Goal: Find specific page/section: Find specific page/section

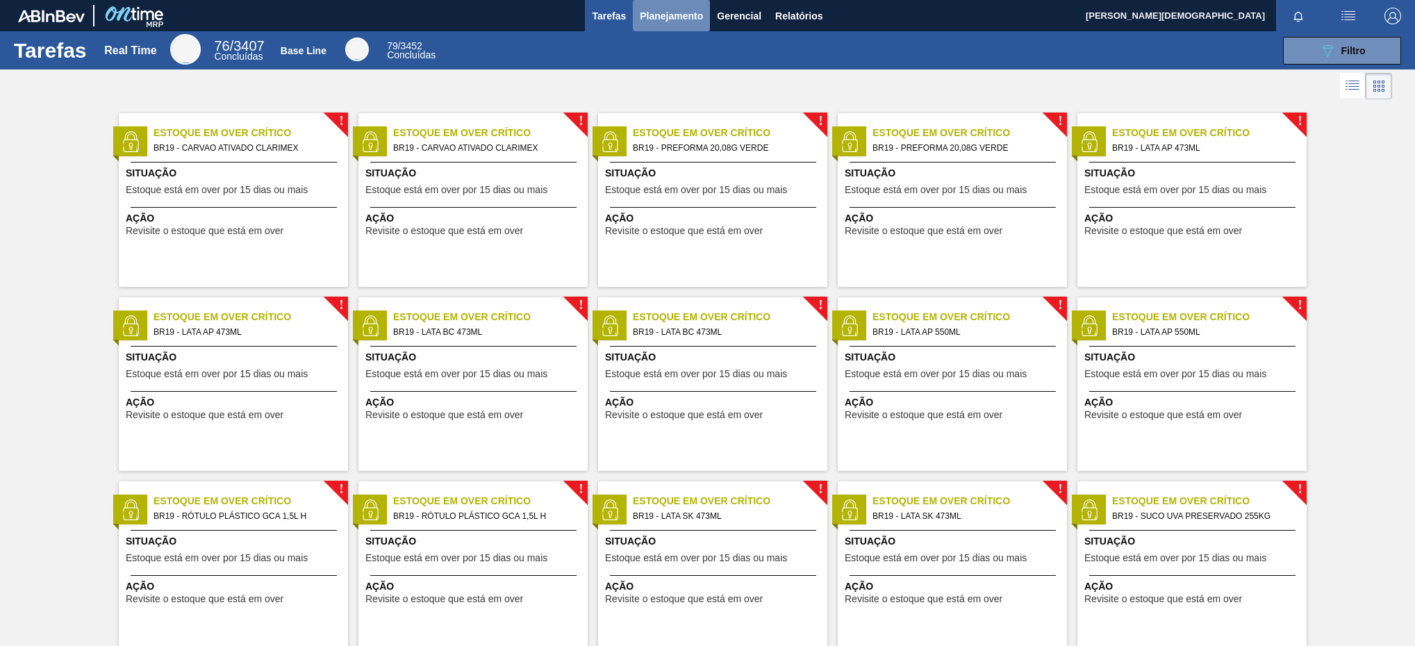
click at [670, 21] on span "Planejamento" at bounding box center [671, 16] width 63 height 17
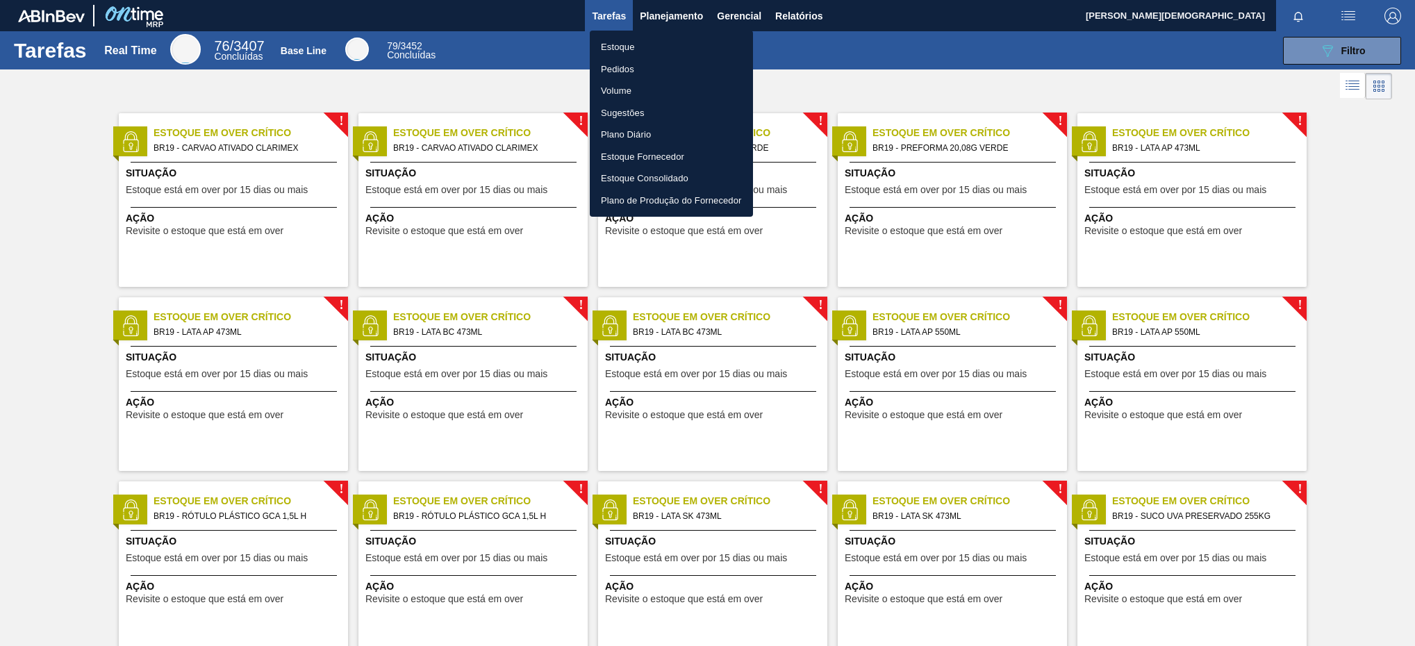
click at [655, 65] on li "Pedidos" at bounding box center [671, 69] width 163 height 22
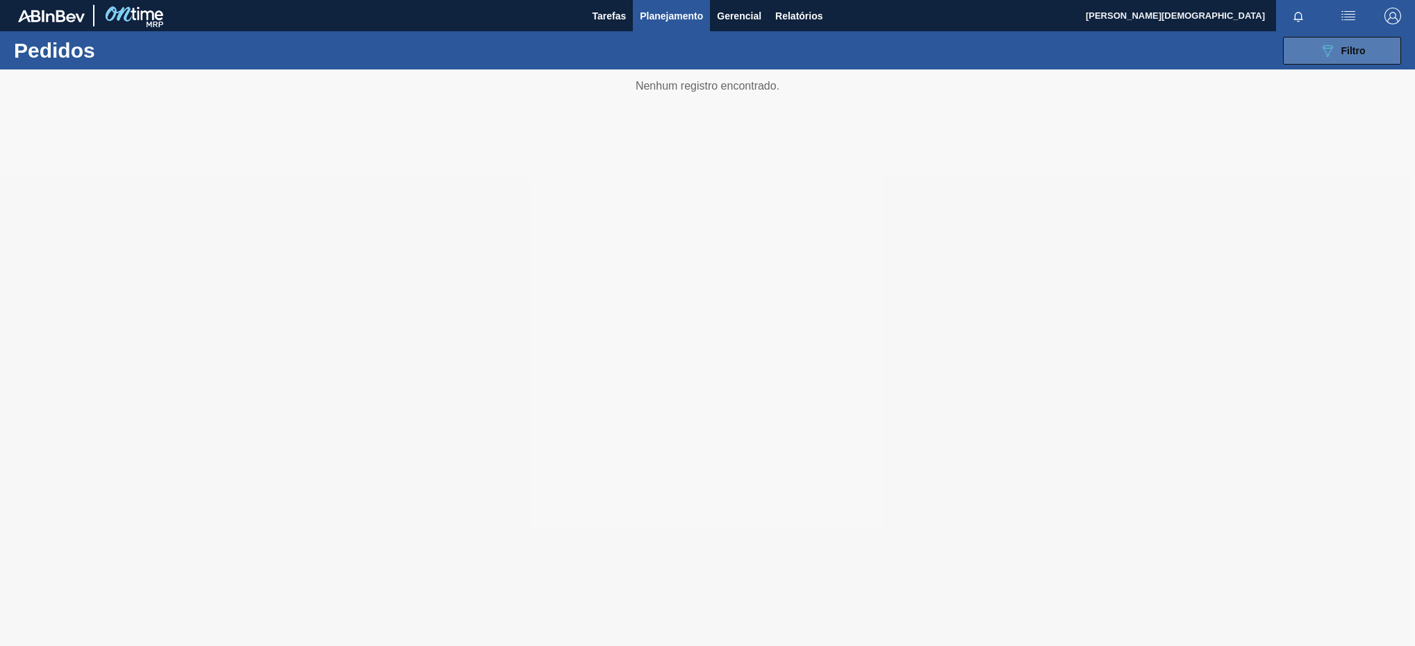
click at [1368, 51] on button "089F7B8B-B2A5-4AFE-B5C0-19BA573D28AC Filtro" at bounding box center [1342, 51] width 118 height 28
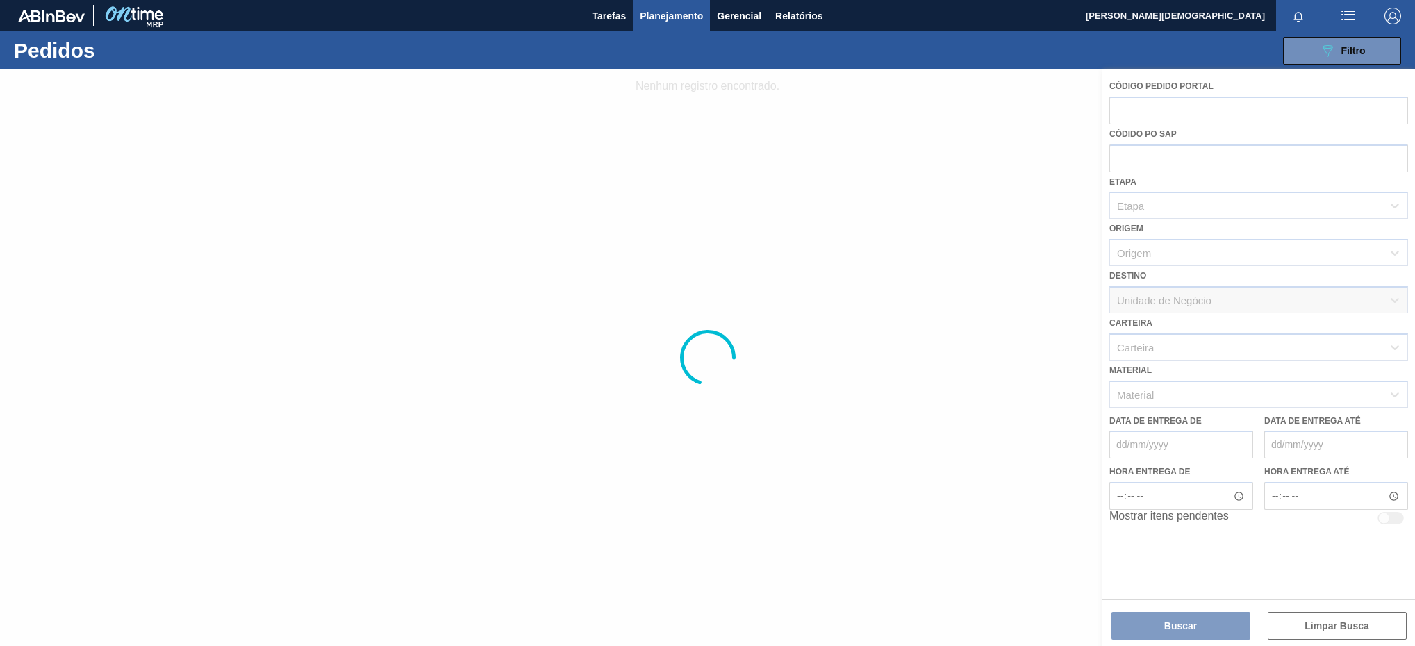
click at [1193, 398] on div at bounding box center [707, 357] width 1415 height 577
click at [705, 198] on div at bounding box center [707, 357] width 1415 height 577
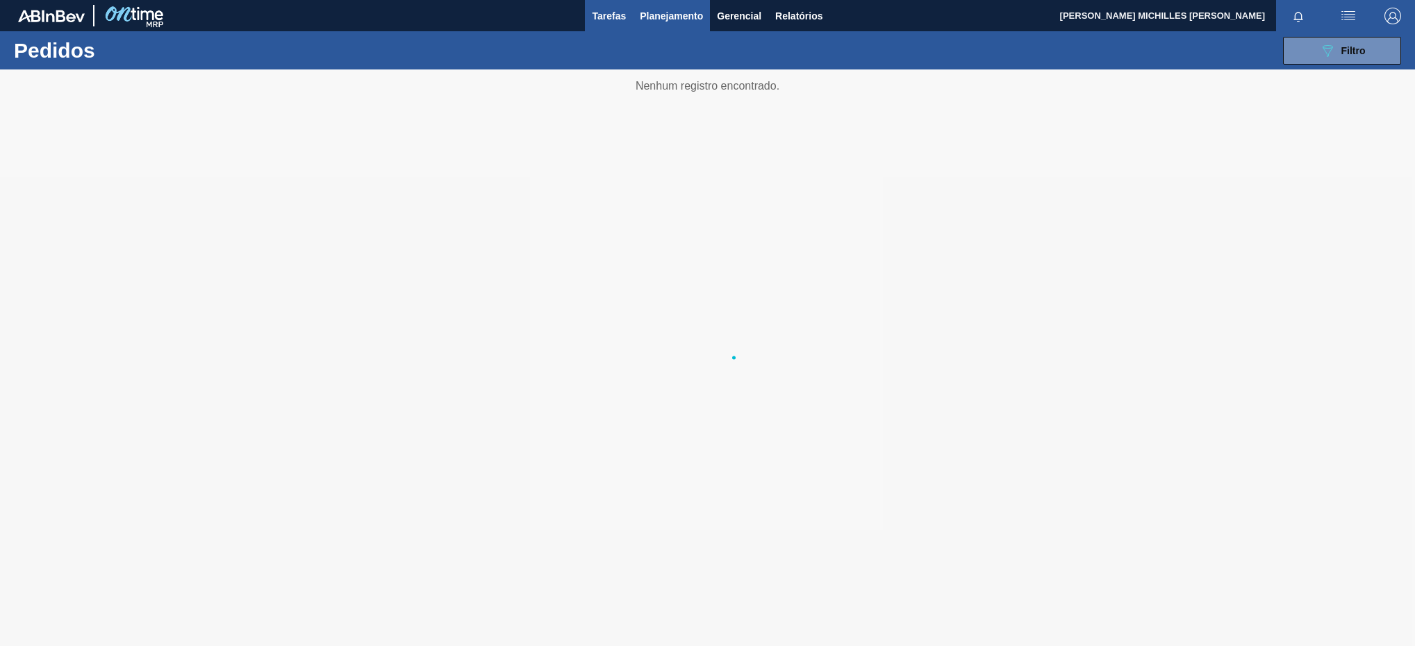
click at [623, 21] on span "Tarefas" at bounding box center [609, 16] width 34 height 17
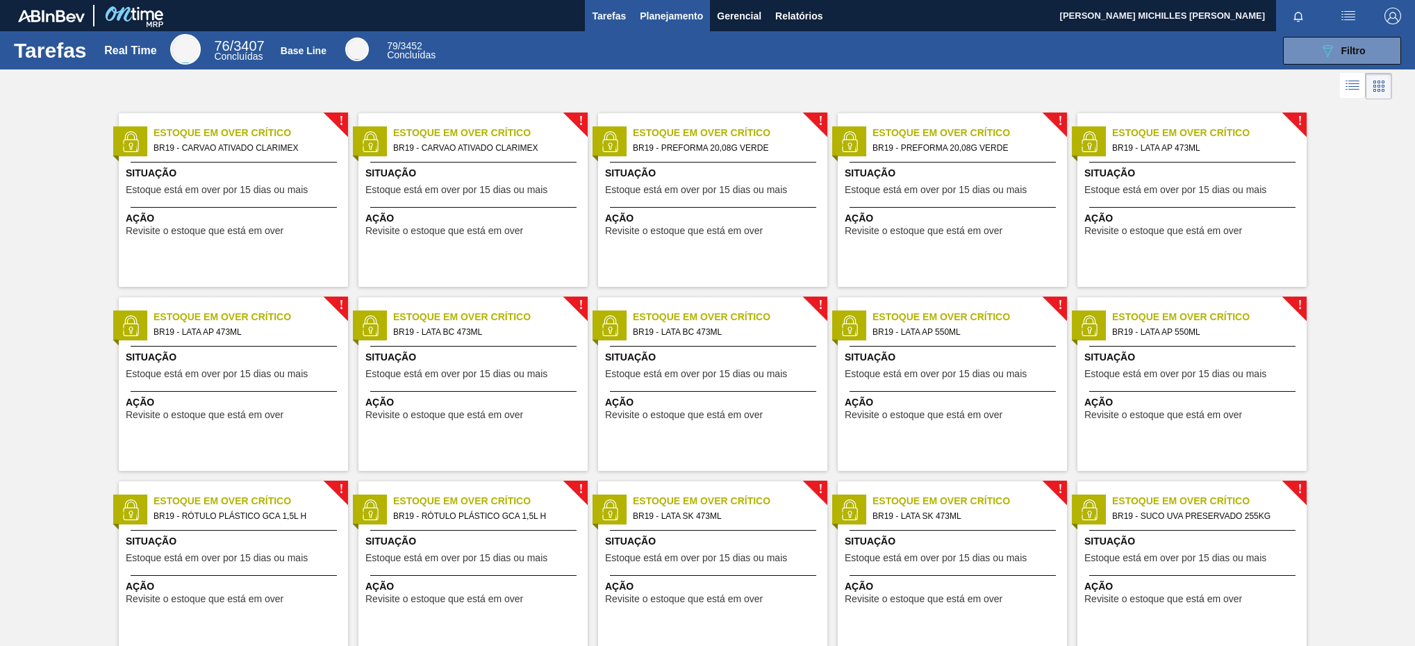
click at [659, 19] on span "Planejamento" at bounding box center [671, 16] width 63 height 17
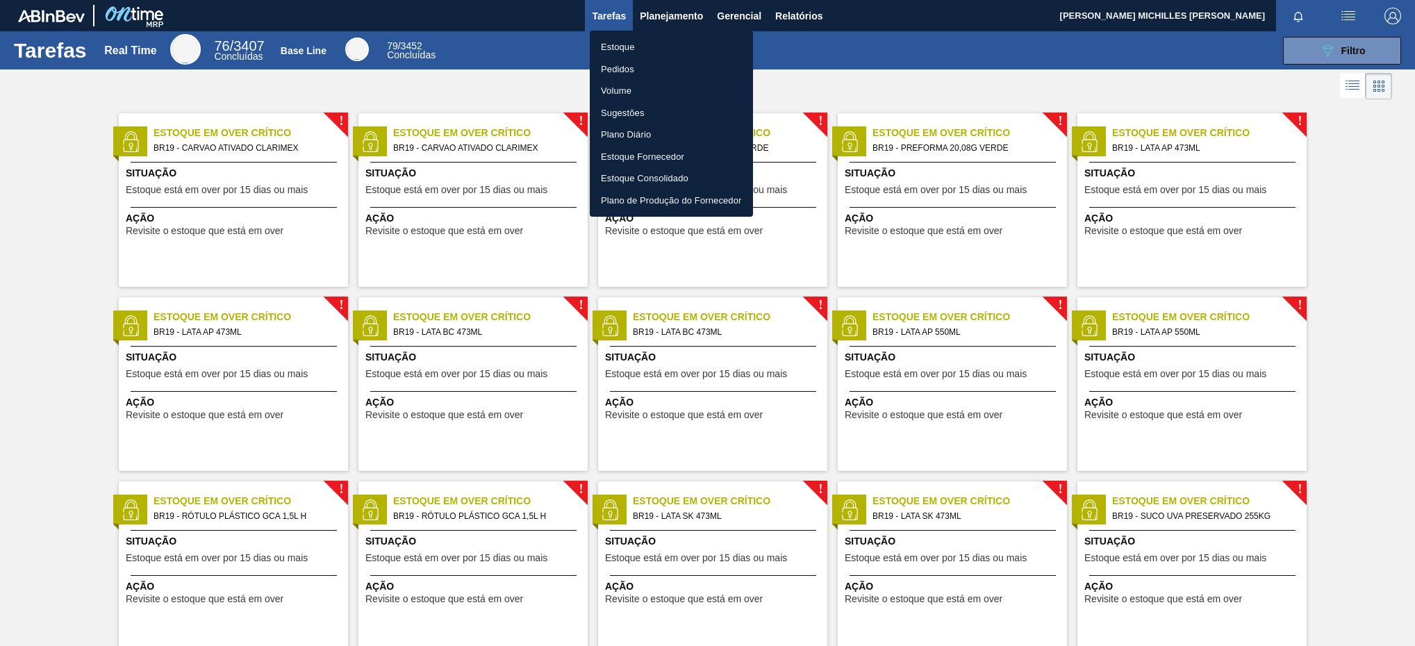
click at [676, 38] on li "Estoque" at bounding box center [671, 47] width 163 height 22
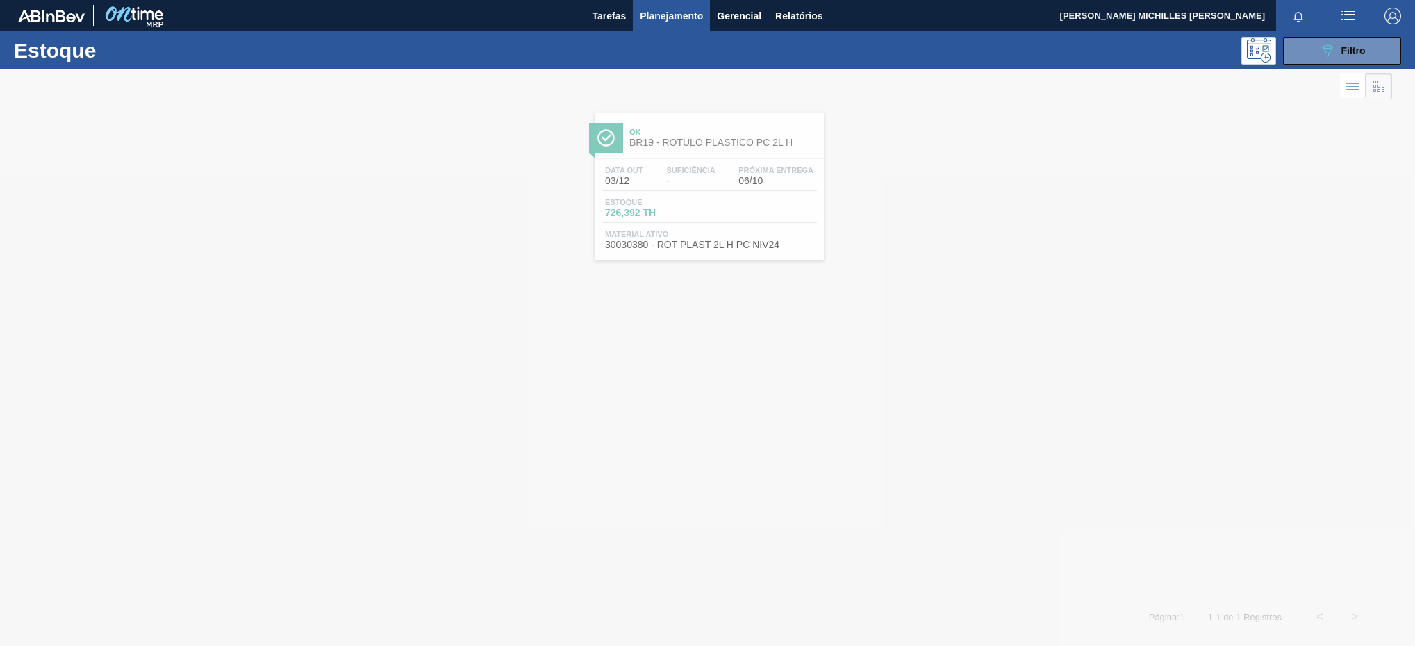
click at [1348, 67] on div "Estoque 089F7B8B-B2A5-4AFE-B5C0-19BA573D28AC Filtro" at bounding box center [707, 50] width 1415 height 38
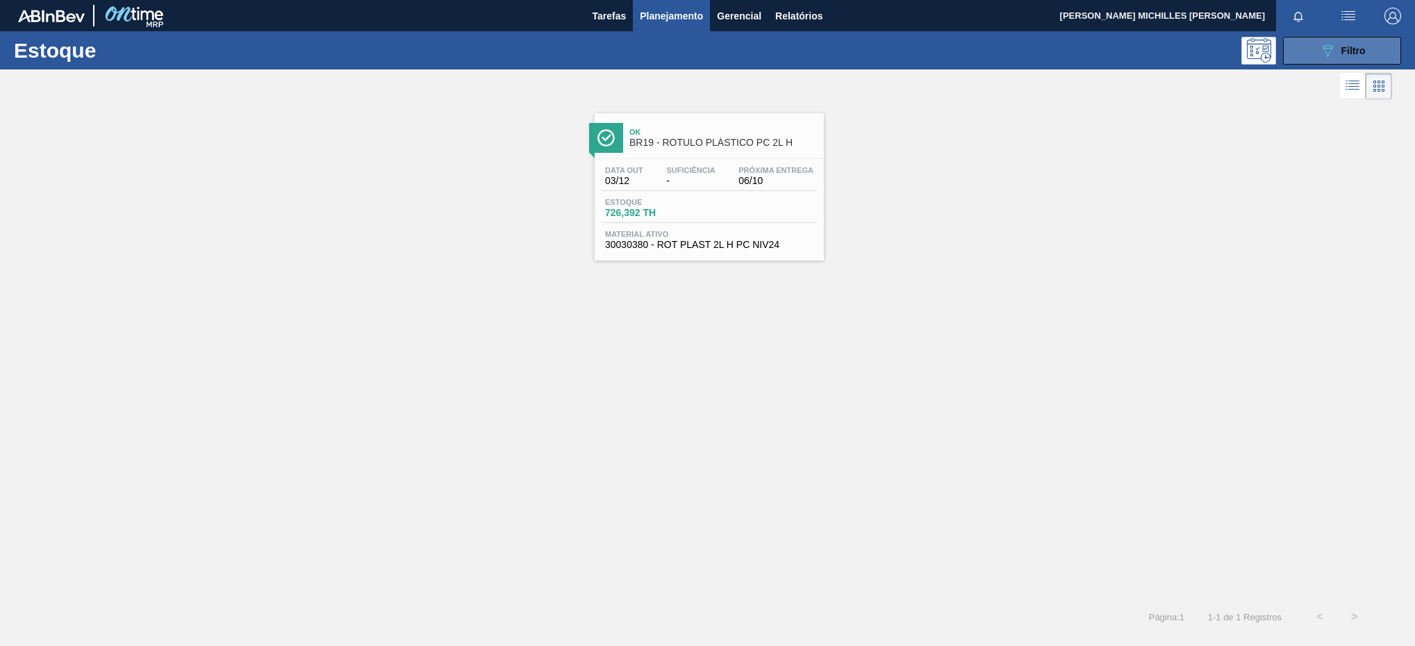
click at [1337, 42] on div "089F7B8B-B2A5-4AFE-B5C0-19BA573D28AC Filtro" at bounding box center [1342, 50] width 47 height 17
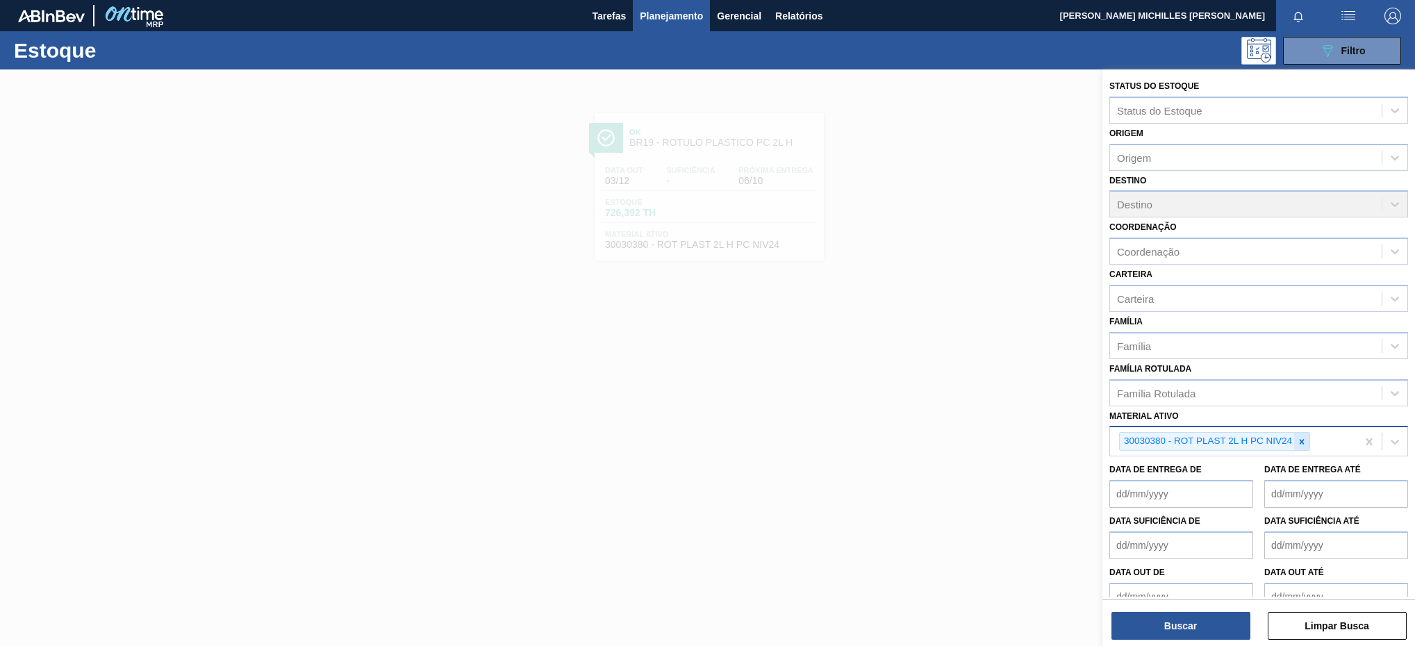
click at [1294, 445] on div at bounding box center [1301, 441] width 15 height 17
paste ativo "30034429"
type ativo "30034429"
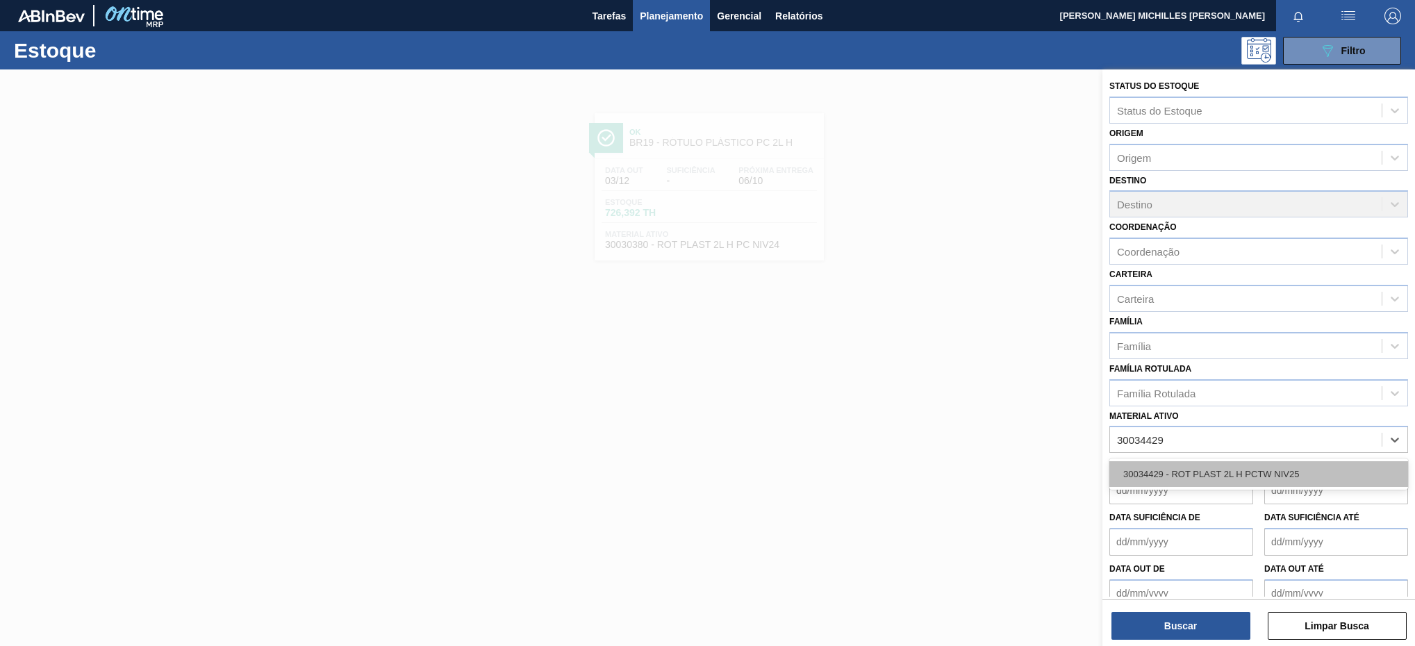
click at [1272, 475] on div "30034429 - ROT PLAST 2L H PCTW NIV25" at bounding box center [1258, 474] width 299 height 26
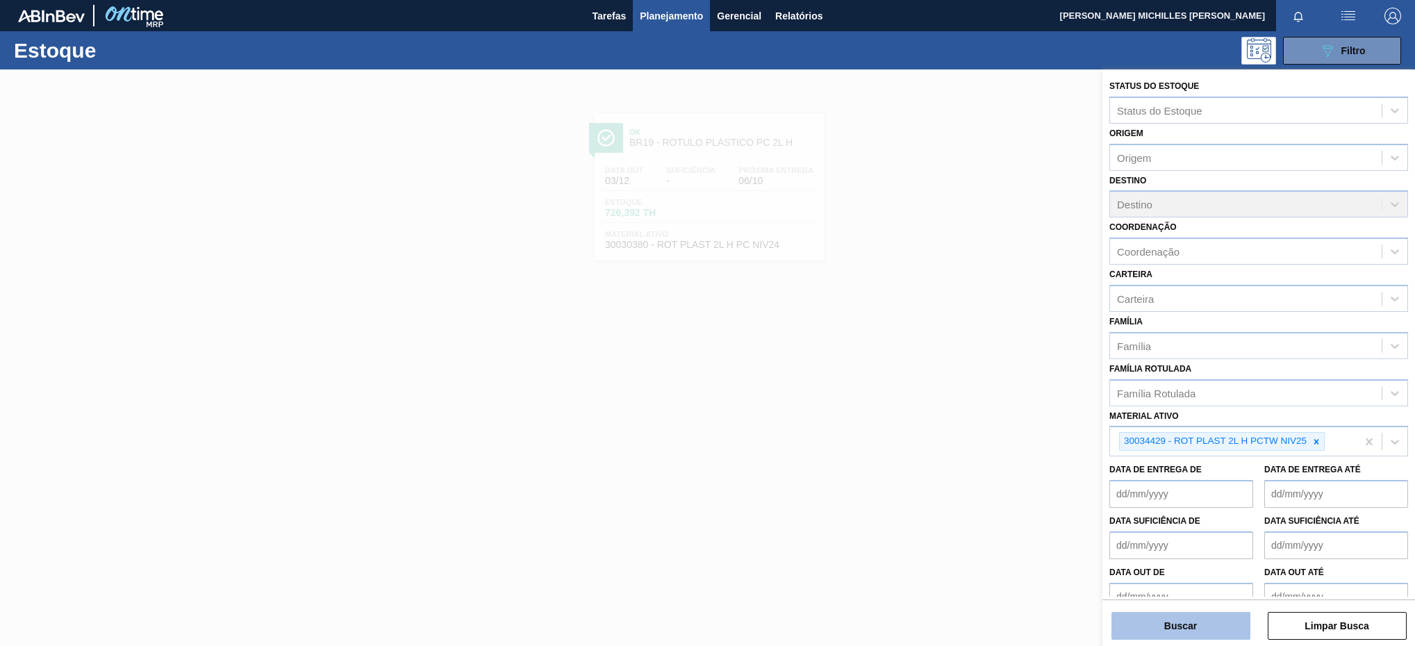
click at [1193, 620] on button "Buscar" at bounding box center [1180, 626] width 139 height 28
